Goal: Information Seeking & Learning: Find specific fact

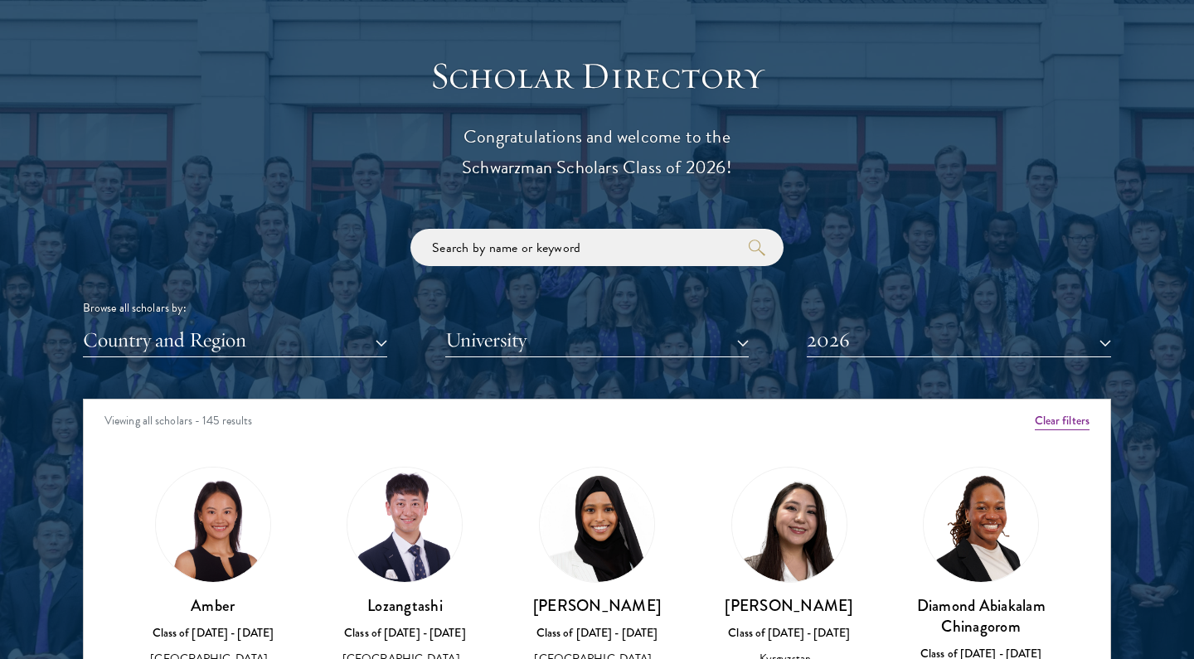
scroll to position [2048, 0]
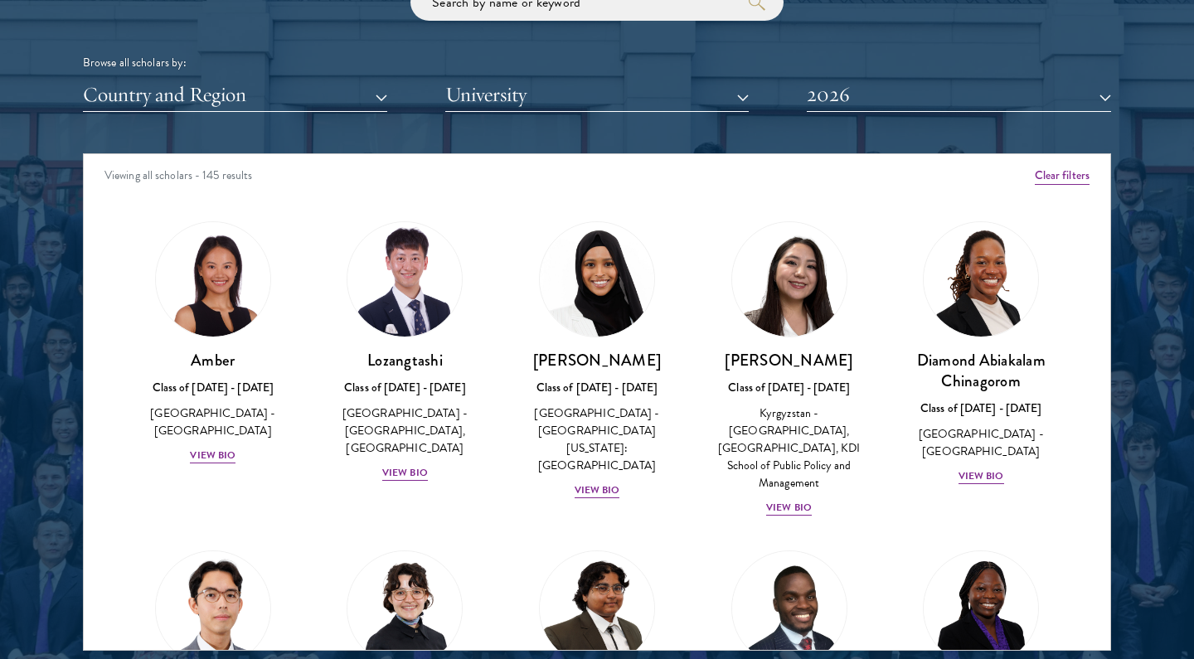
click at [353, 97] on button "Country and Region" at bounding box center [235, 95] width 304 height 34
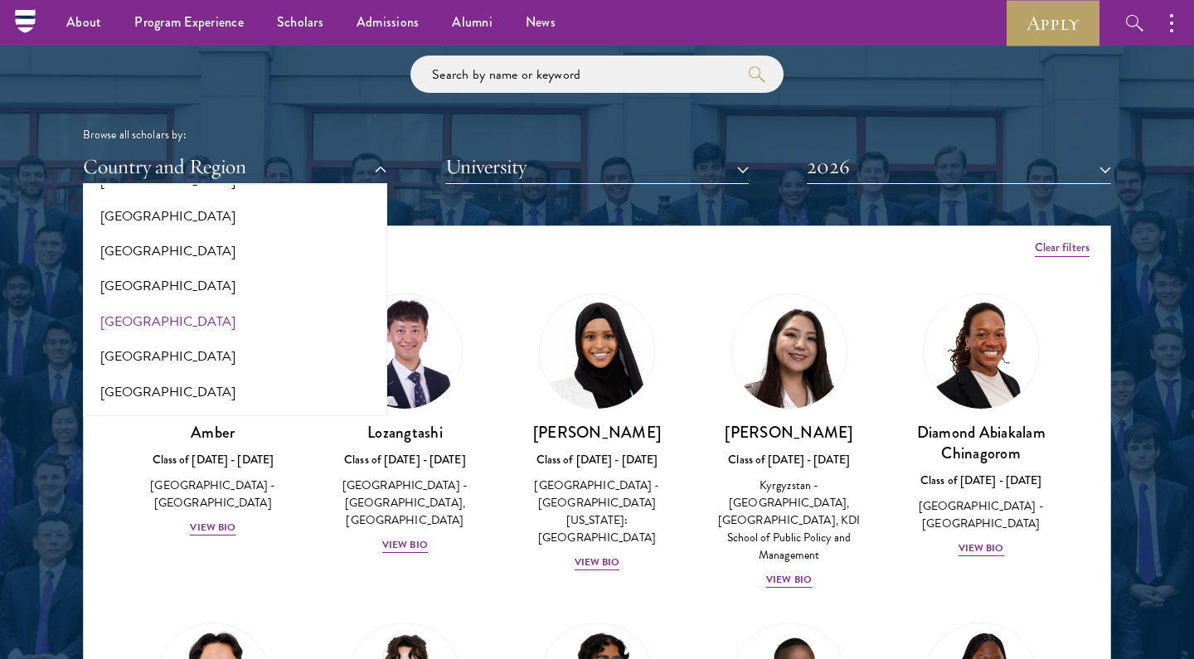
scroll to position [2543, 0]
click at [126, 341] on button "[GEOGRAPHIC_DATA]" at bounding box center [235, 358] width 294 height 35
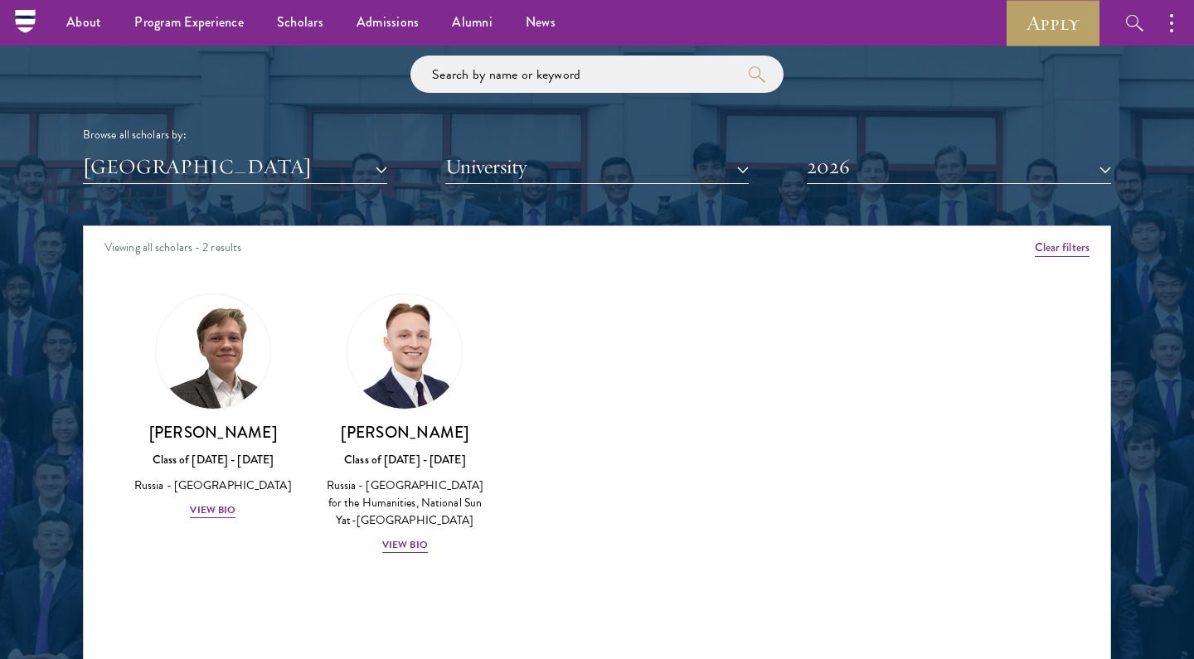
click at [862, 150] on button "2026" at bounding box center [959, 167] width 304 height 34
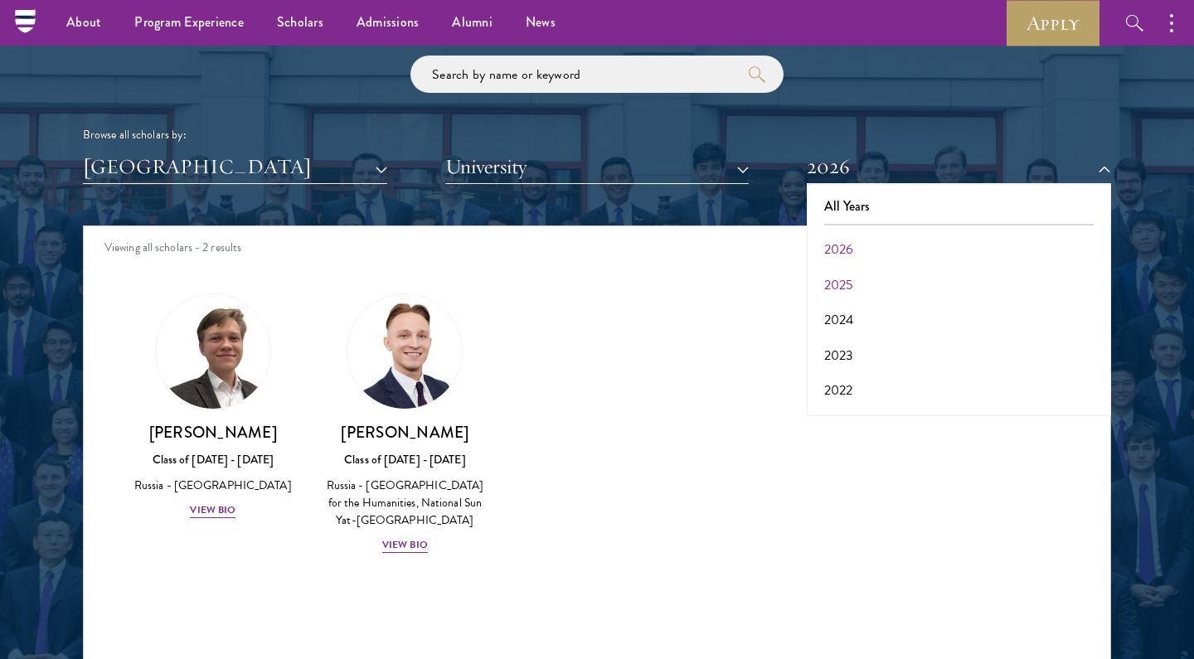
click at [857, 281] on button "2025" at bounding box center [959, 285] width 294 height 35
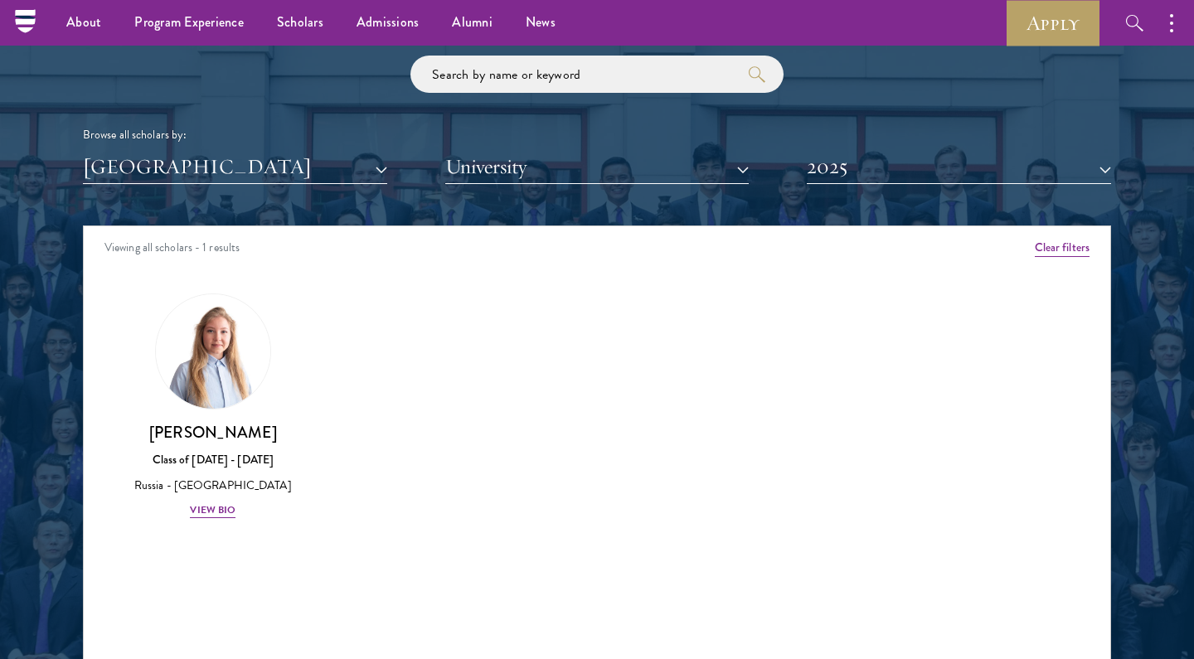
click at [220, 537] on div "[PERSON_NAME] Class of [DATE] - [DATE] [GEOGRAPHIC_DATA] - [GEOGRAPHIC_DATA] Vi…" at bounding box center [213, 407] width 192 height 260
click at [219, 518] on div "View Bio" at bounding box center [213, 511] width 46 height 16
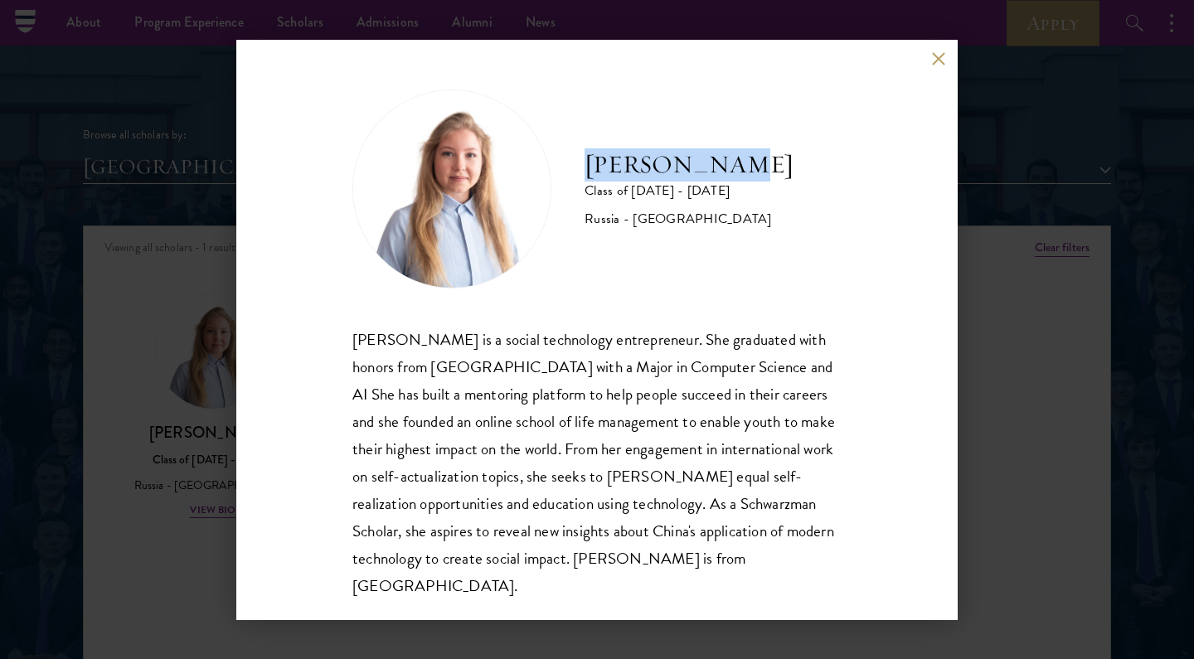
drag, startPoint x: 584, startPoint y: 168, endPoint x: 748, endPoint y: 168, distance: 164.2
click at [748, 168] on div "[PERSON_NAME] Class of [DATE] - [DATE] [GEOGRAPHIC_DATA] - [GEOGRAPHIC_DATA]" at bounding box center [596, 189] width 489 height 199
copy h2 "[PERSON_NAME]"
click at [940, 68] on div "[PERSON_NAME] Class of [DATE] - [DATE] [GEOGRAPHIC_DATA] - [GEOGRAPHIC_DATA] [P…" at bounding box center [596, 330] width 721 height 580
click at [939, 56] on button at bounding box center [938, 59] width 14 height 14
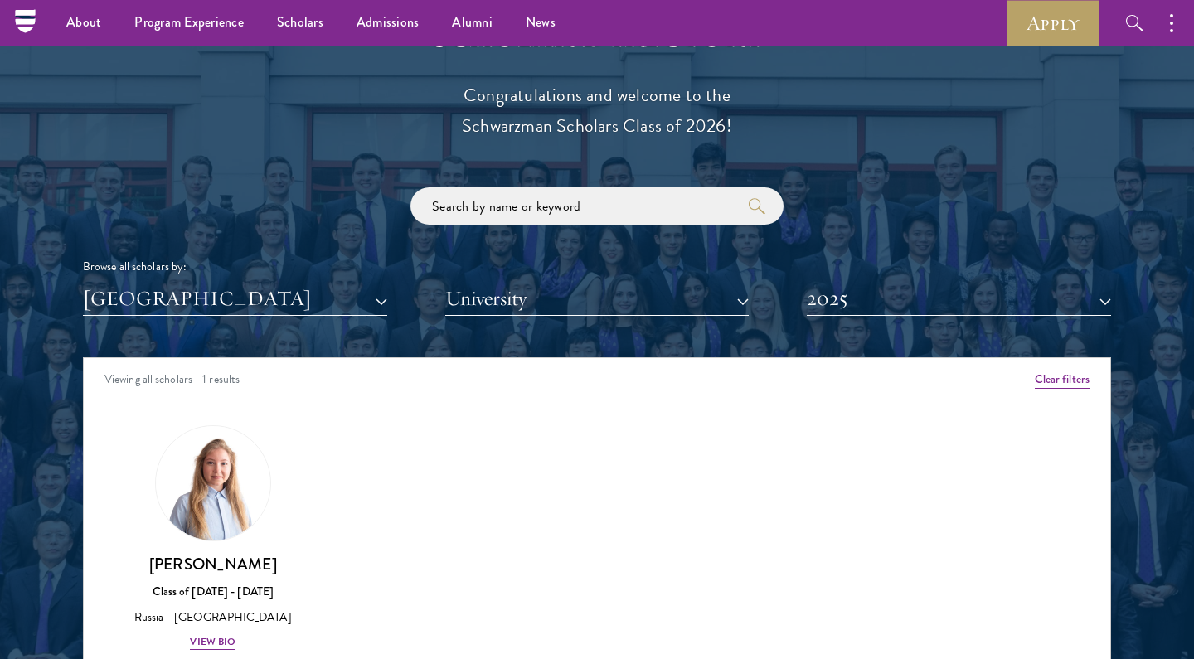
scroll to position [1841, 0]
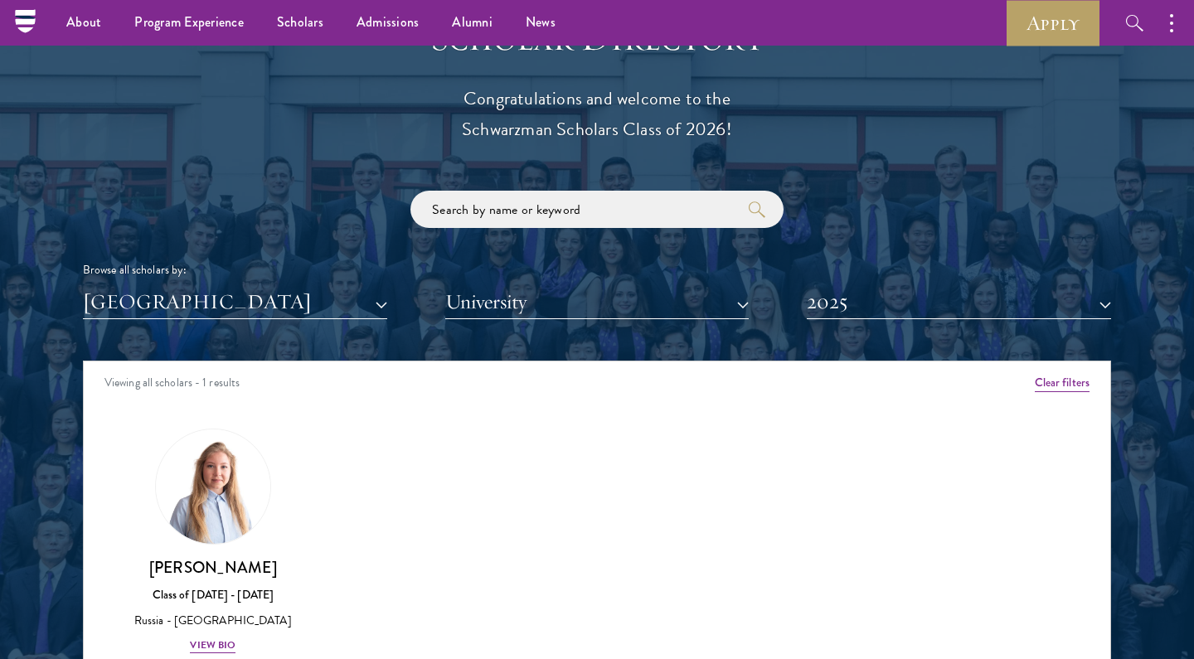
click at [237, 307] on button "[GEOGRAPHIC_DATA]" at bounding box center [235, 302] width 304 height 34
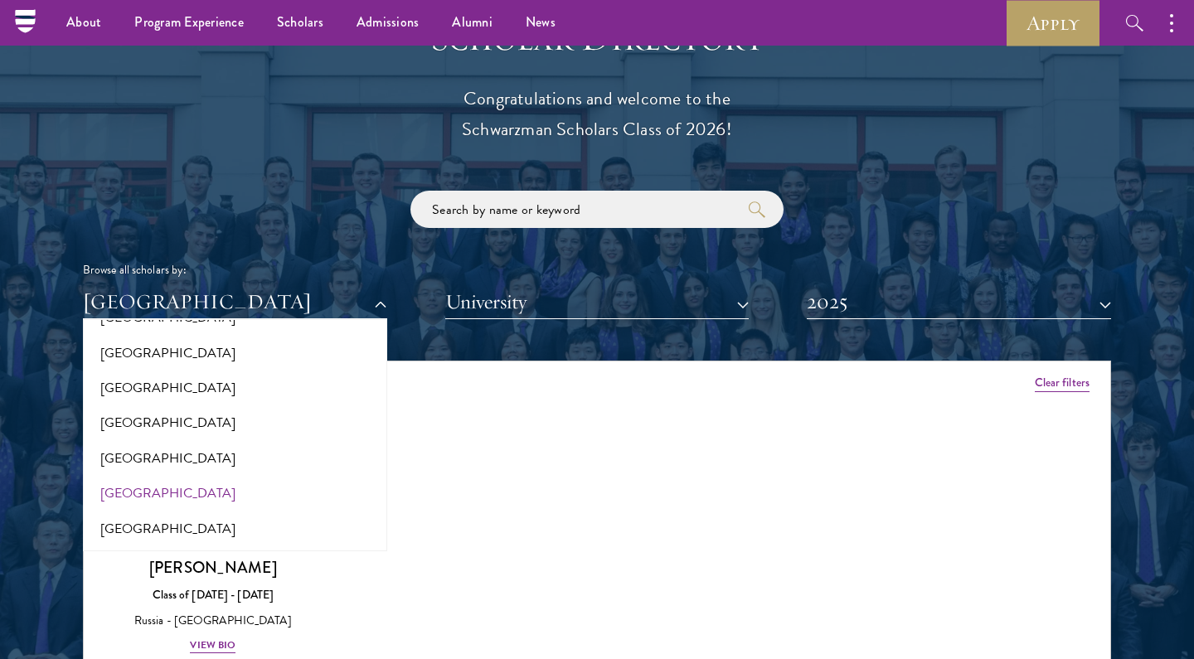
click at [954, 308] on button "2025" at bounding box center [959, 302] width 304 height 34
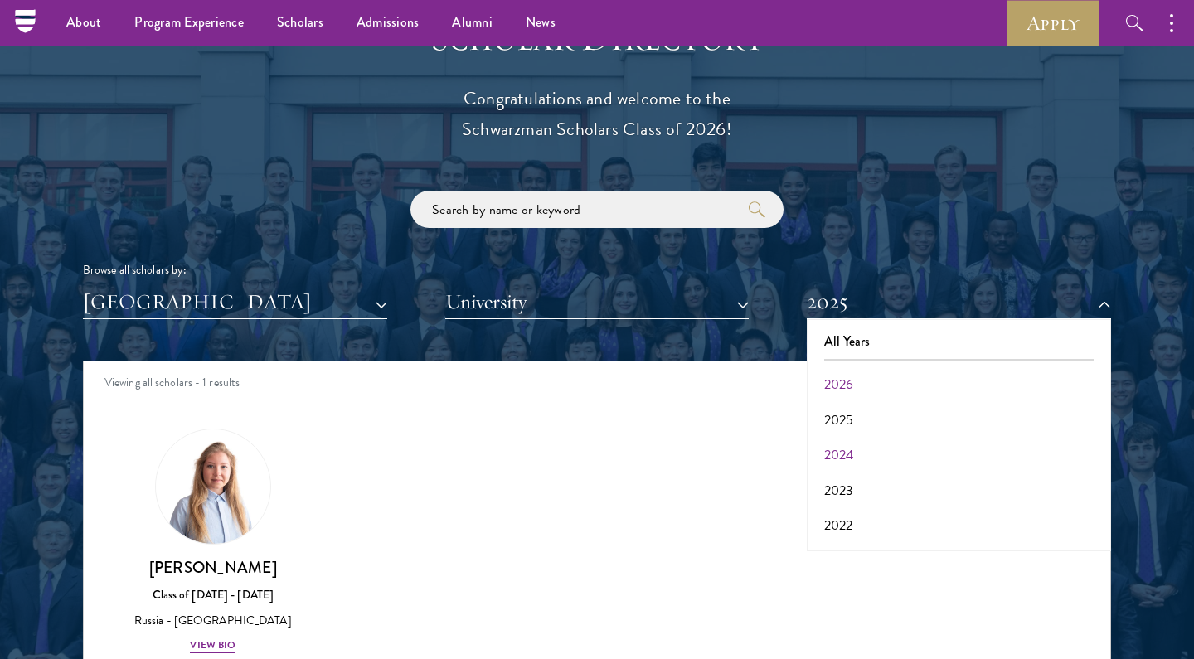
click at [841, 446] on button "2024" at bounding box center [959, 455] width 294 height 35
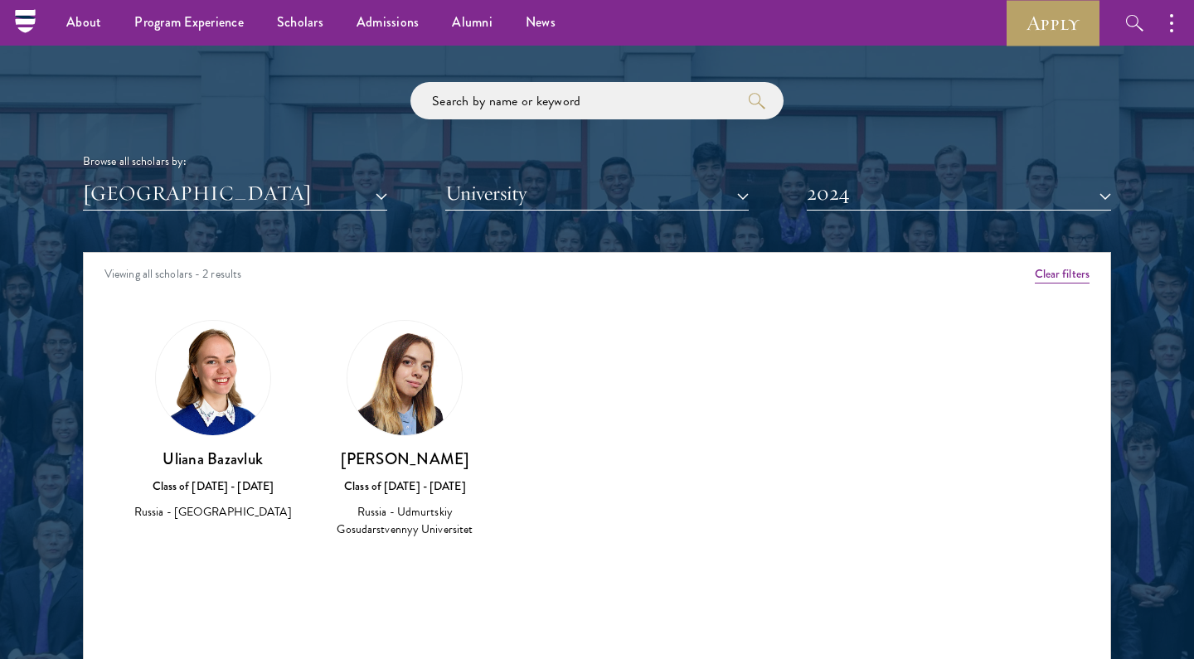
scroll to position [1969, 0]
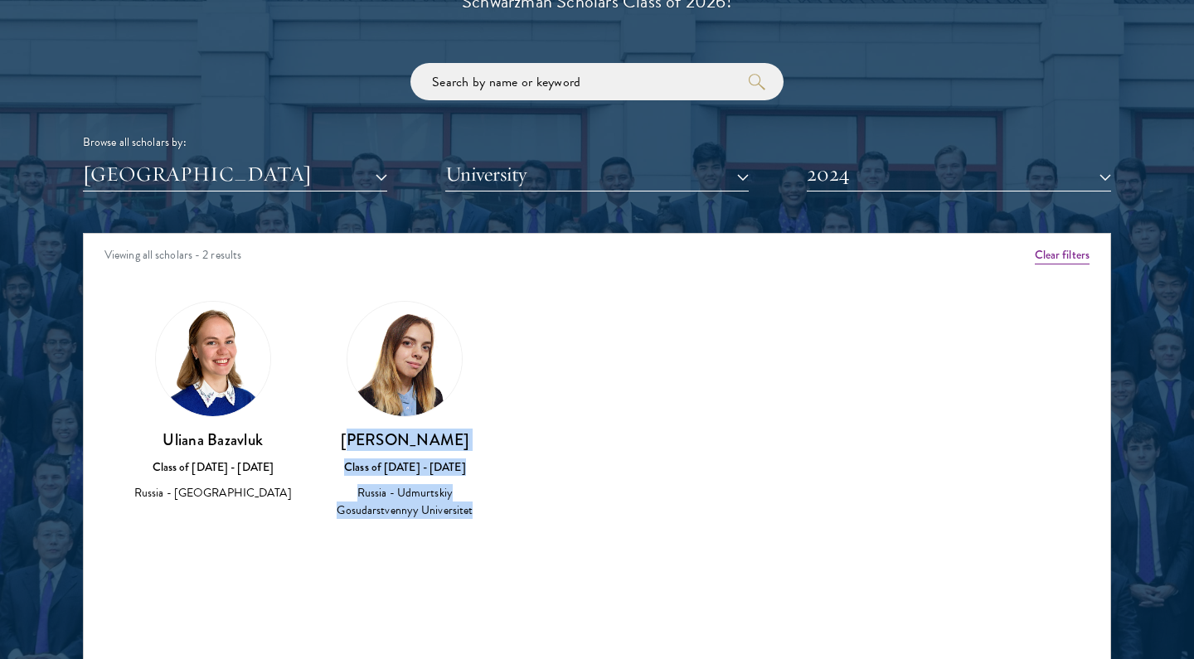
drag, startPoint x: 366, startPoint y: 433, endPoint x: 501, endPoint y: 517, distance: 159.4
click at [501, 517] on div "[PERSON_NAME] Class of [DATE] - [DATE] [GEOGRAPHIC_DATA] - [GEOGRAPHIC_DATA] [G…" at bounding box center [405, 410] width 192 height 253
click at [850, 170] on button "2024" at bounding box center [959, 175] width 304 height 34
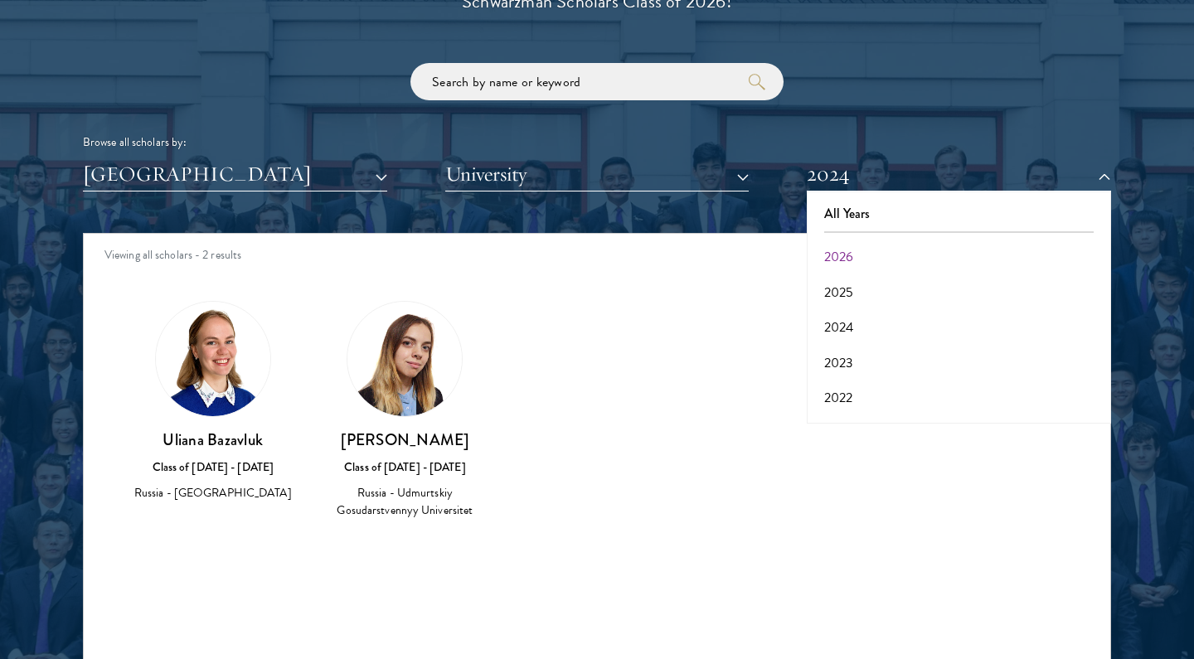
click at [473, 389] on div "[PERSON_NAME] Class of [DATE] - [DATE] [GEOGRAPHIC_DATA] - [GEOGRAPHIC_DATA] [G…" at bounding box center [405, 411] width 159 height 220
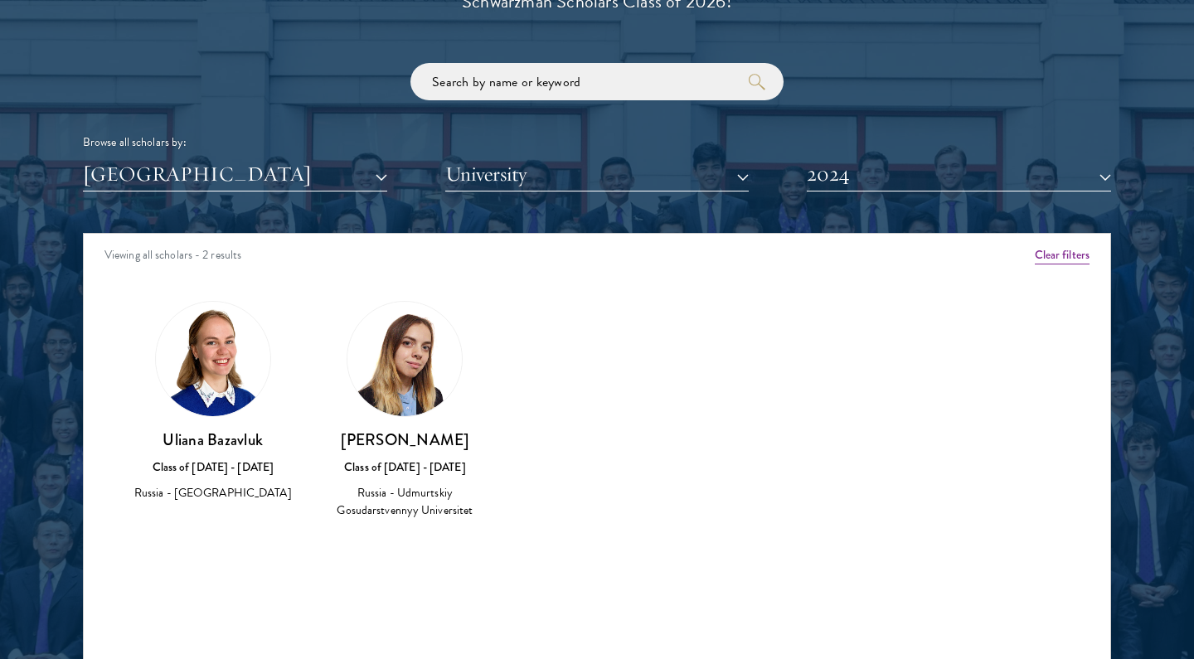
drag, startPoint x: 347, startPoint y: 435, endPoint x: 493, endPoint y: 435, distance: 145.9
click at [493, 435] on div "[PERSON_NAME] Class of [DATE] - [DATE] [GEOGRAPHIC_DATA] - [GEOGRAPHIC_DATA] [G…" at bounding box center [405, 410] width 192 height 253
copy h3 "[PERSON_NAME]"
